Goal: Task Accomplishment & Management: Complete application form

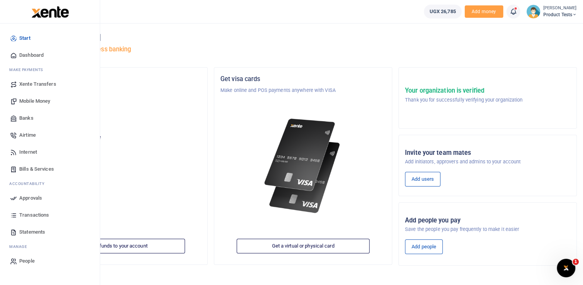
click at [34, 165] on span "Bills & Services" at bounding box center [36, 169] width 35 height 8
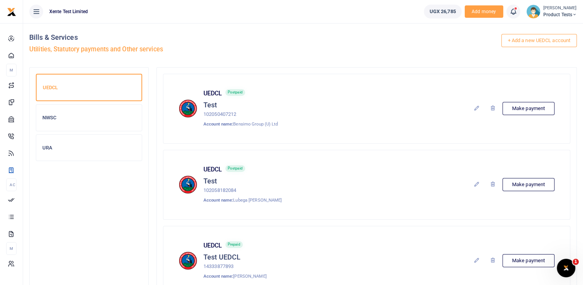
click at [224, 112] on p "102050407212" at bounding box center [241, 114] width 74 height 8
copy p "102050407212"
click at [329, 116] on div "UEDCL Postpaid Test 102050407212 Account name: Bensimo Group (U) Ltd Make payme…" at bounding box center [367, 108] width 376 height 38
click at [517, 39] on link "+ Add a new UEDCL account" at bounding box center [540, 40] width 76 height 13
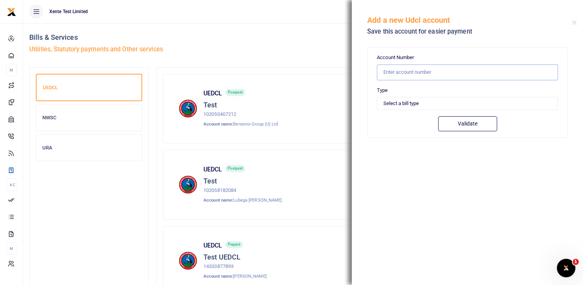
click at [417, 67] on input "text" at bounding box center [467, 72] width 181 height 16
paste input "102050407212"
type input "102050407212"
click at [400, 110] on div "Account Number 102050407212 Type Select a bill type Prepaid Postpaid Validate" at bounding box center [467, 93] width 181 height 78
click at [400, 105] on select "Select a bill type Prepaid Postpaid" at bounding box center [467, 103] width 181 height 13
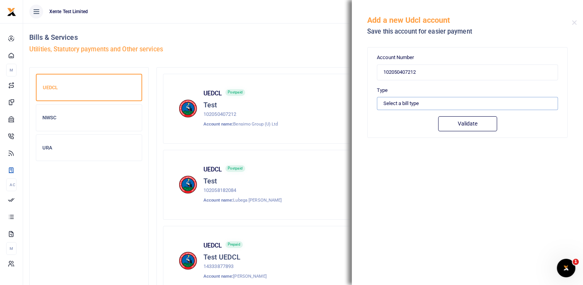
select select "POSTPAID"
click at [377, 97] on select "Select a bill type Prepaid Postpaid" at bounding box center [467, 103] width 181 height 13
click at [477, 122] on button "Validate" at bounding box center [467, 123] width 59 height 15
type input "102050407212"
type input "BENSIMO GROUP (U) LTD"
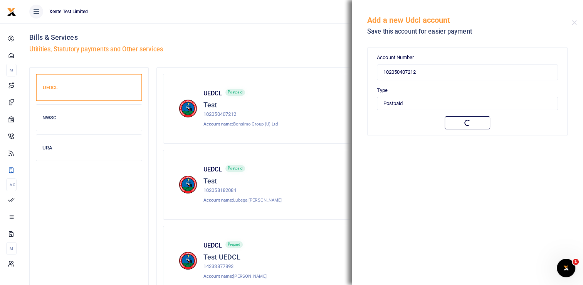
type input "POSTPAID"
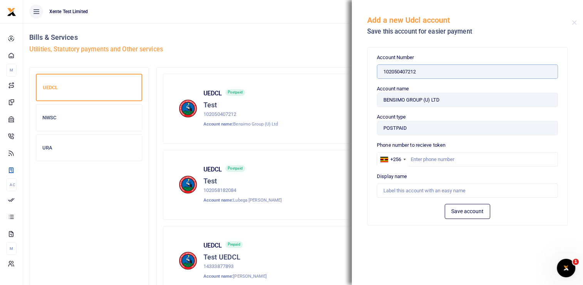
click at [403, 72] on input "102050407212" at bounding box center [467, 71] width 181 height 15
click at [329, 180] on div "UEDCL Postpaid Test 102058182084 Account name: [PERSON_NAME] Make payment" at bounding box center [367, 184] width 376 height 38
click at [576, 20] on button "Close" at bounding box center [574, 22] width 5 height 5
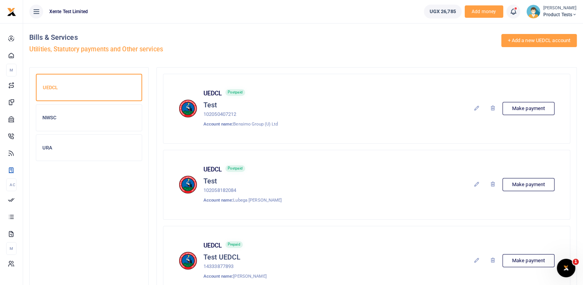
click at [528, 42] on link "+ Add a new UEDCL account" at bounding box center [540, 40] width 76 height 13
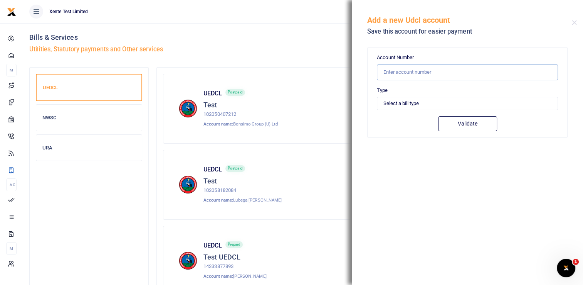
click at [424, 72] on input "text" at bounding box center [467, 72] width 181 height 16
paste input "102050407212"
type input "102050407212"
click at [404, 105] on select "Select a bill type Prepaid Postpaid" at bounding box center [467, 103] width 181 height 13
select select "PREPAID"
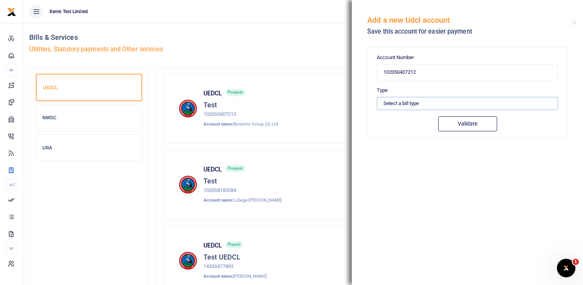
click at [377, 97] on select "Select a bill type Prepaid Postpaid" at bounding box center [467, 103] width 181 height 13
click at [453, 123] on button "Validate" at bounding box center [467, 123] width 59 height 15
type input "102050407212"
type input "BENSIMO GROUP (U) LTD"
type input "PREPAID"
